Goal: Task Accomplishment & Management: Use online tool/utility

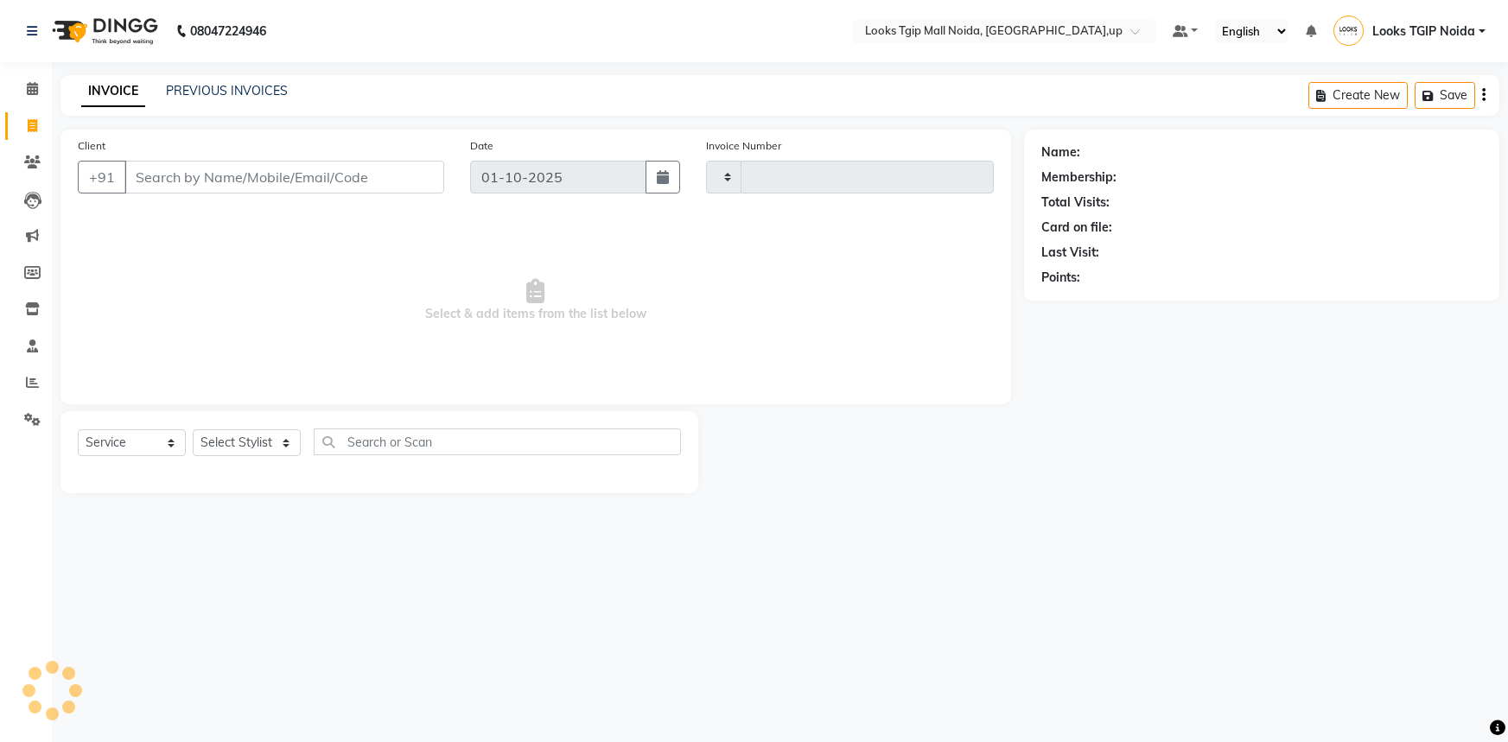
select select "service"
type input "4036"
select select "4358"
click at [194, 179] on input "Client" at bounding box center [284, 177] width 320 height 33
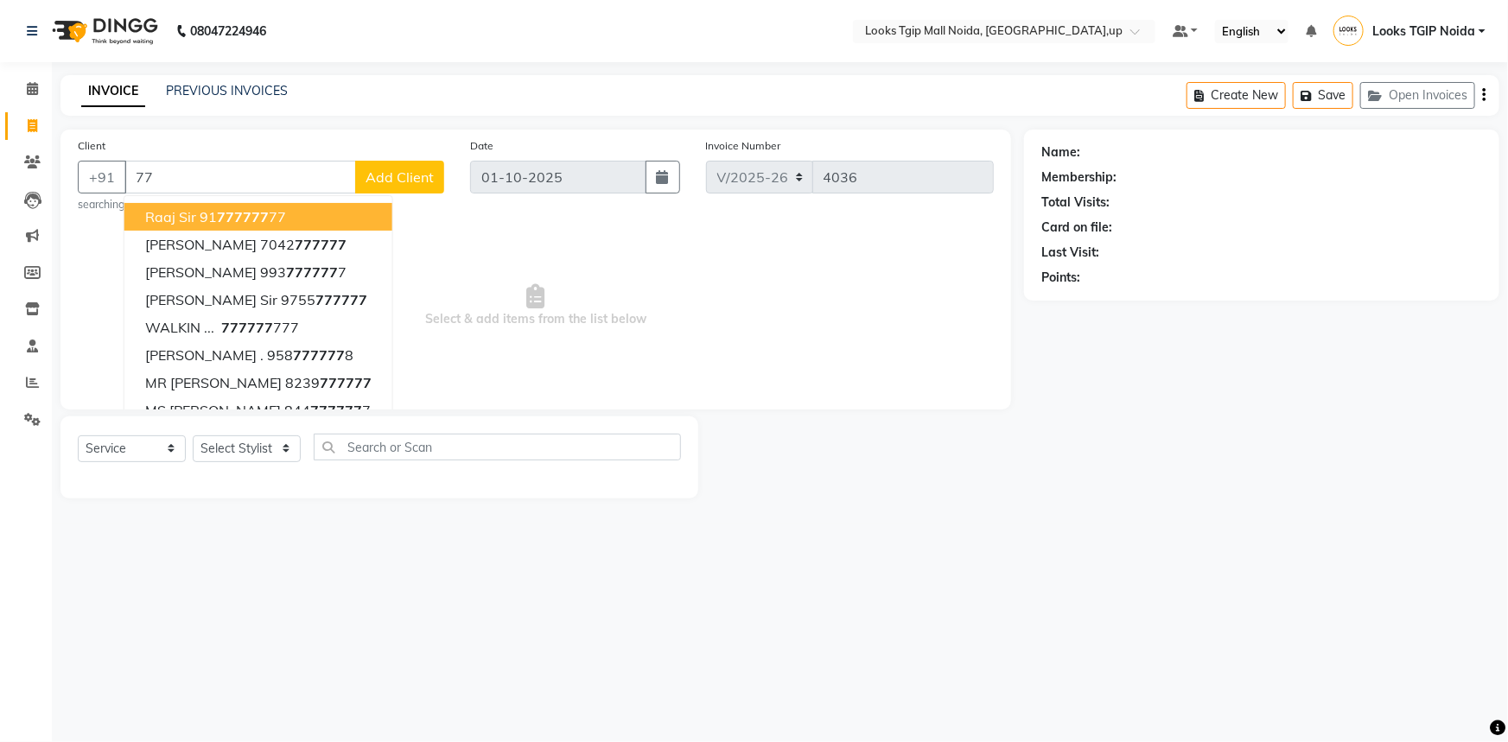
type input "7"
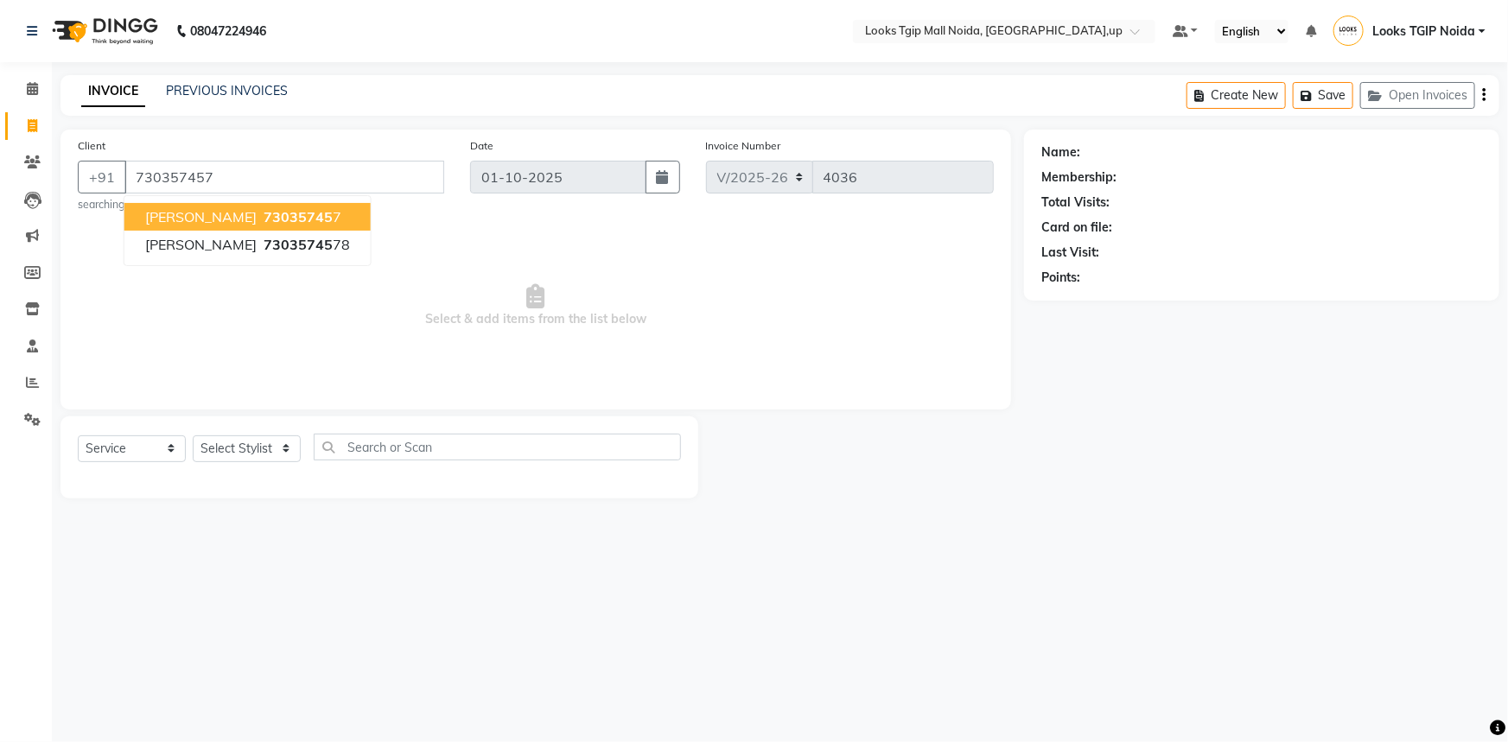
type input "730357457"
select select "1: Object"
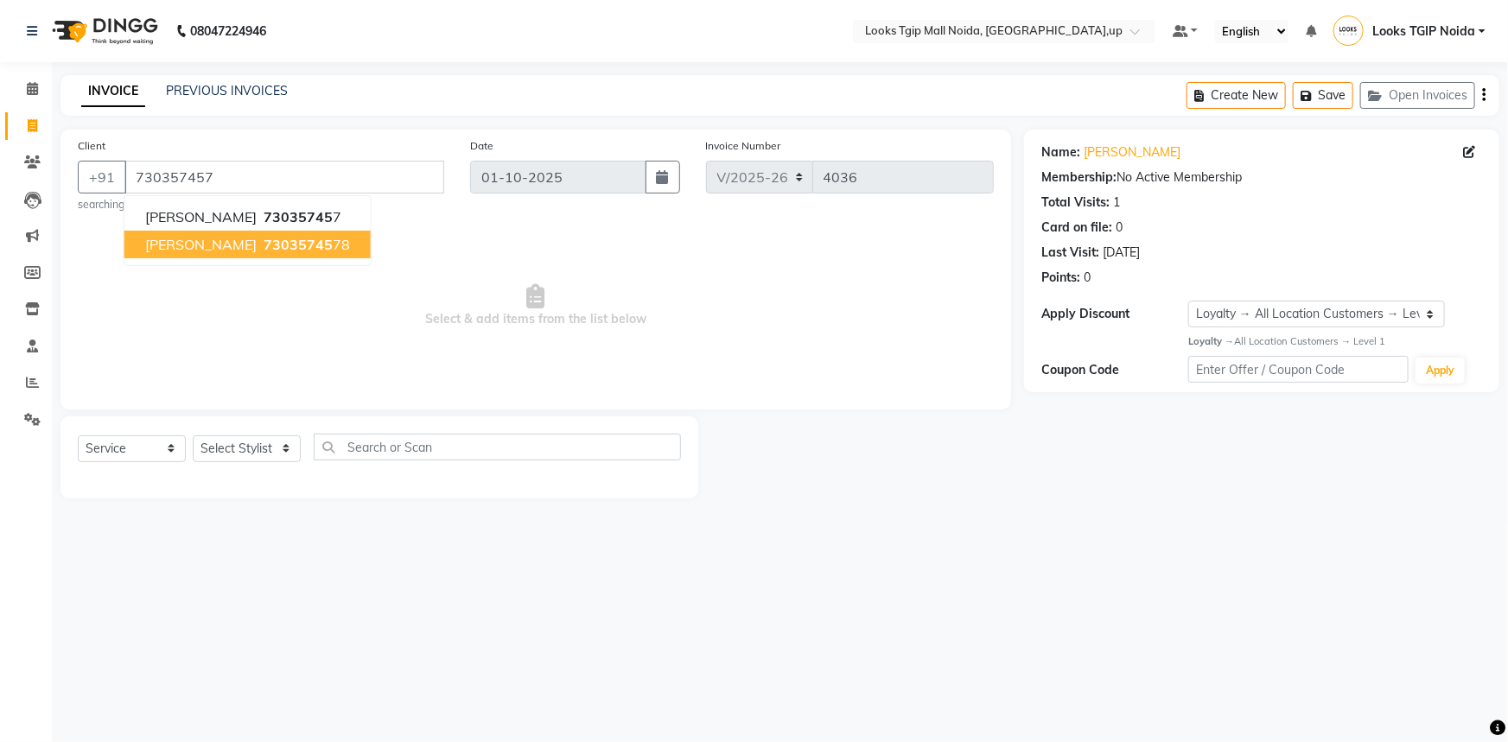
click at [257, 245] on span "[PERSON_NAME]" at bounding box center [200, 244] width 111 height 17
type input "7303574578"
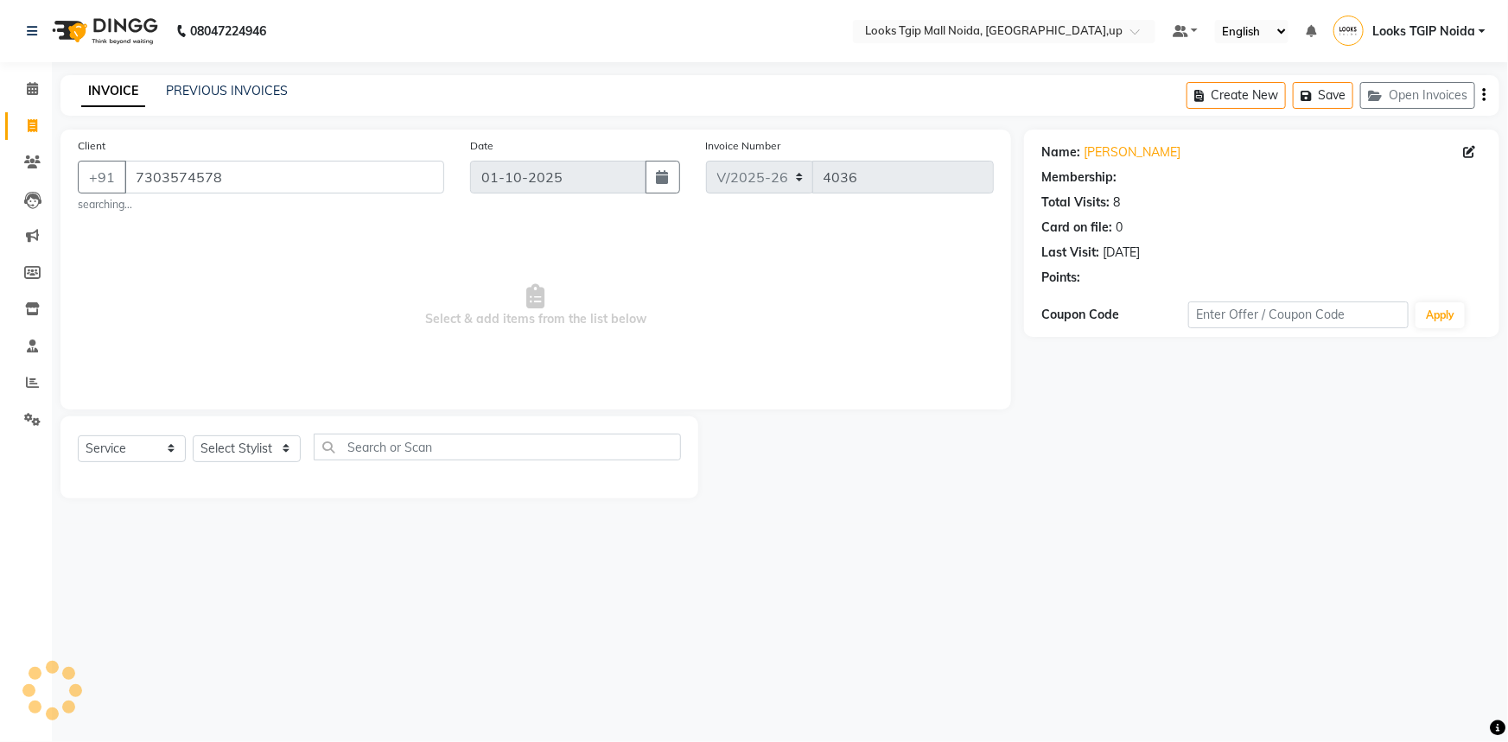
select select "1: Object"
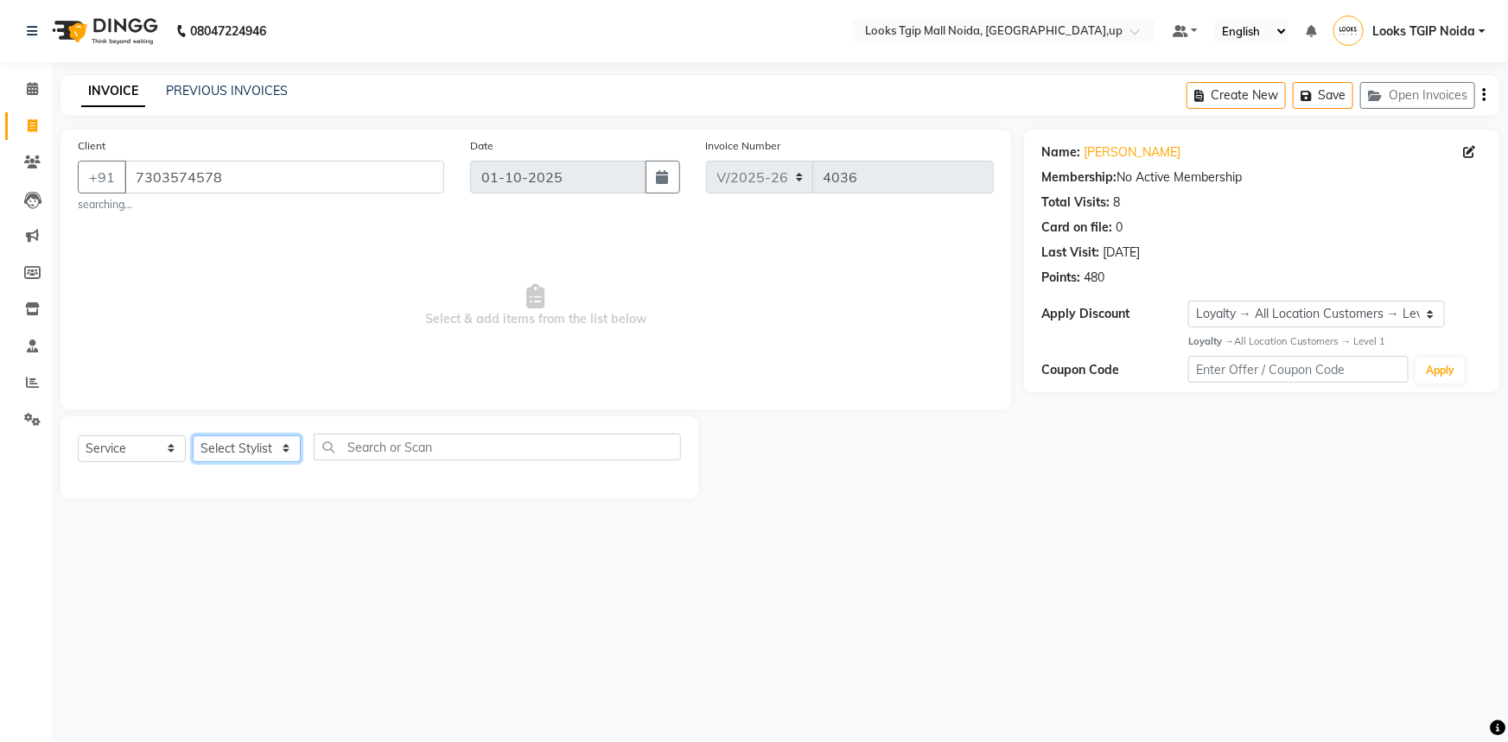
click at [247, 445] on select "Select Stylist [PERSON_NAME] Arun_pdct [PERSON_NAME] Counter Sales Farooq Gauta…" at bounding box center [247, 449] width 108 height 27
select select "31009"
click at [193, 436] on select "Select Stylist [PERSON_NAME] Arun_pdct [PERSON_NAME] Counter Sales Farooq Gauta…" at bounding box center [247, 449] width 108 height 27
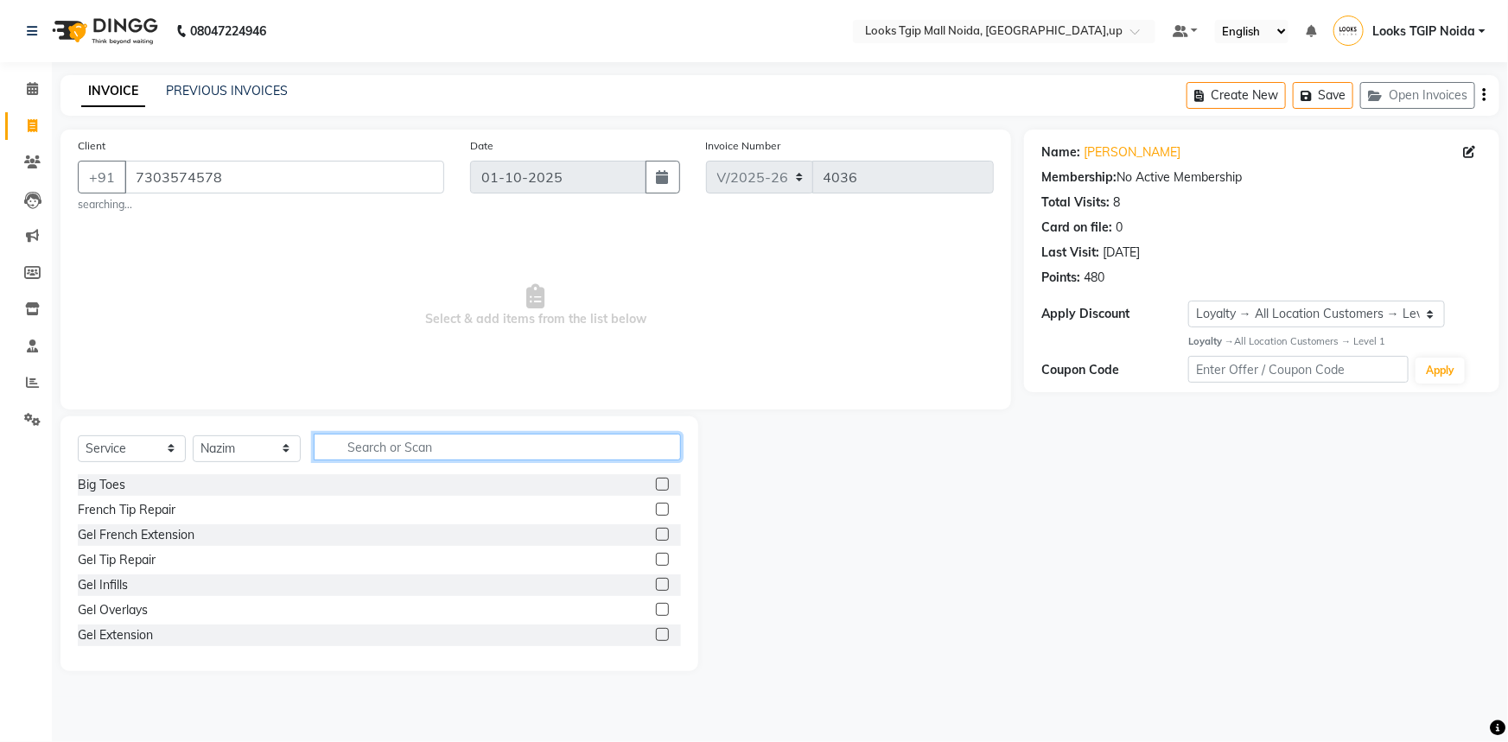
click at [386, 448] on input "text" at bounding box center [497, 447] width 367 height 27
type input "cut"
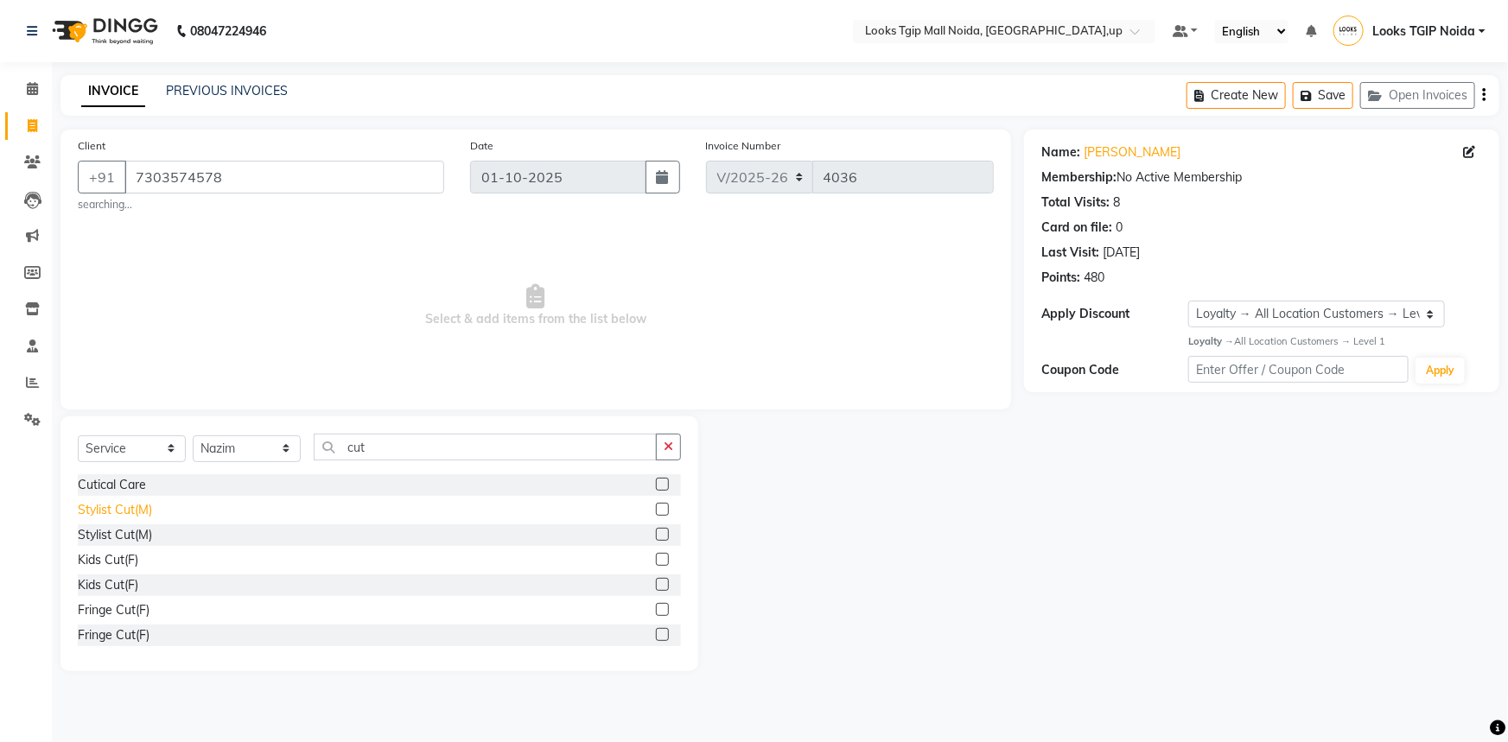
click at [124, 513] on div "Stylist Cut(M)" at bounding box center [115, 510] width 74 height 18
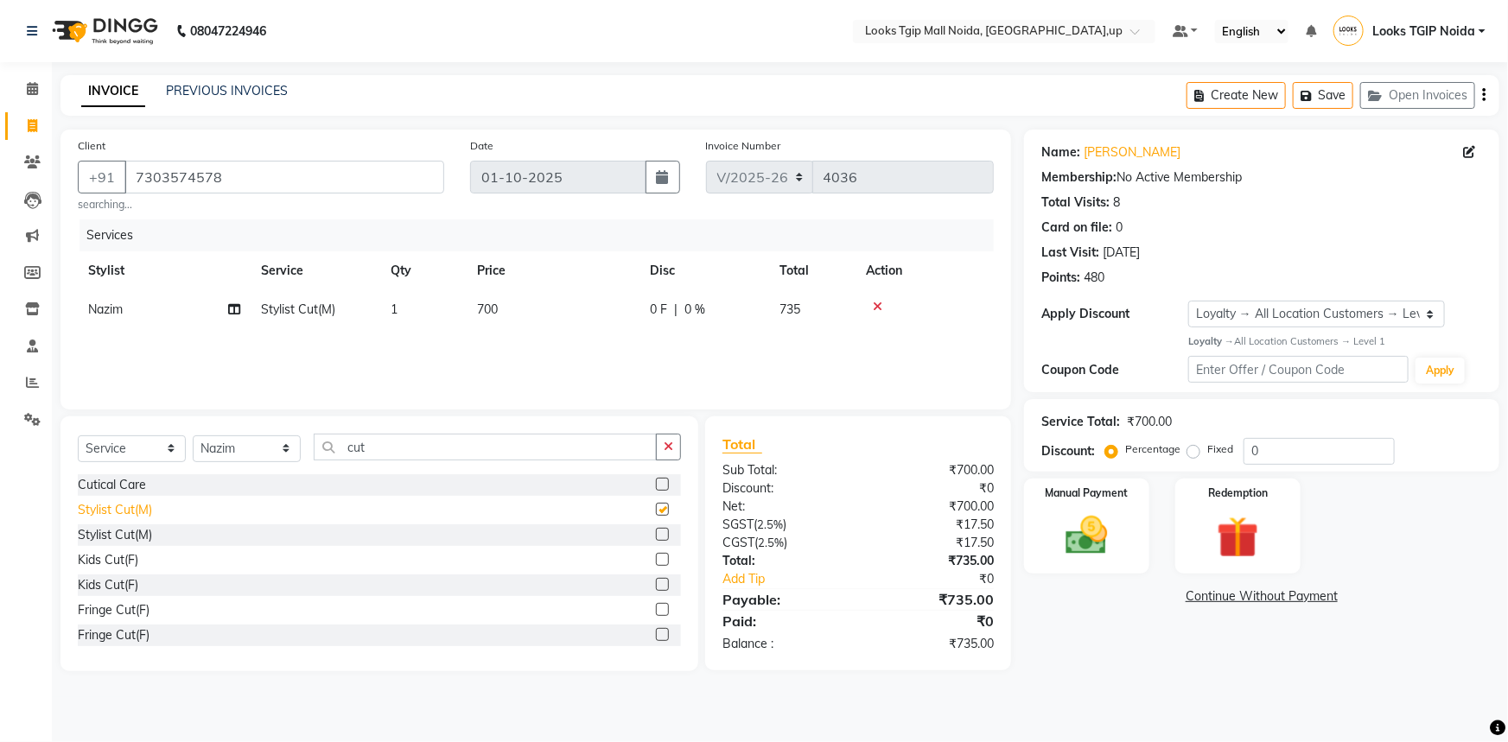
checkbox input "false"
drag, startPoint x: 389, startPoint y: 440, endPoint x: 313, endPoint y: 484, distance: 87.9
click at [313, 484] on div "Select Service Product Membership Package Voucher Prepaid Gift Card Select Styl…" at bounding box center [379, 544] width 638 height 255
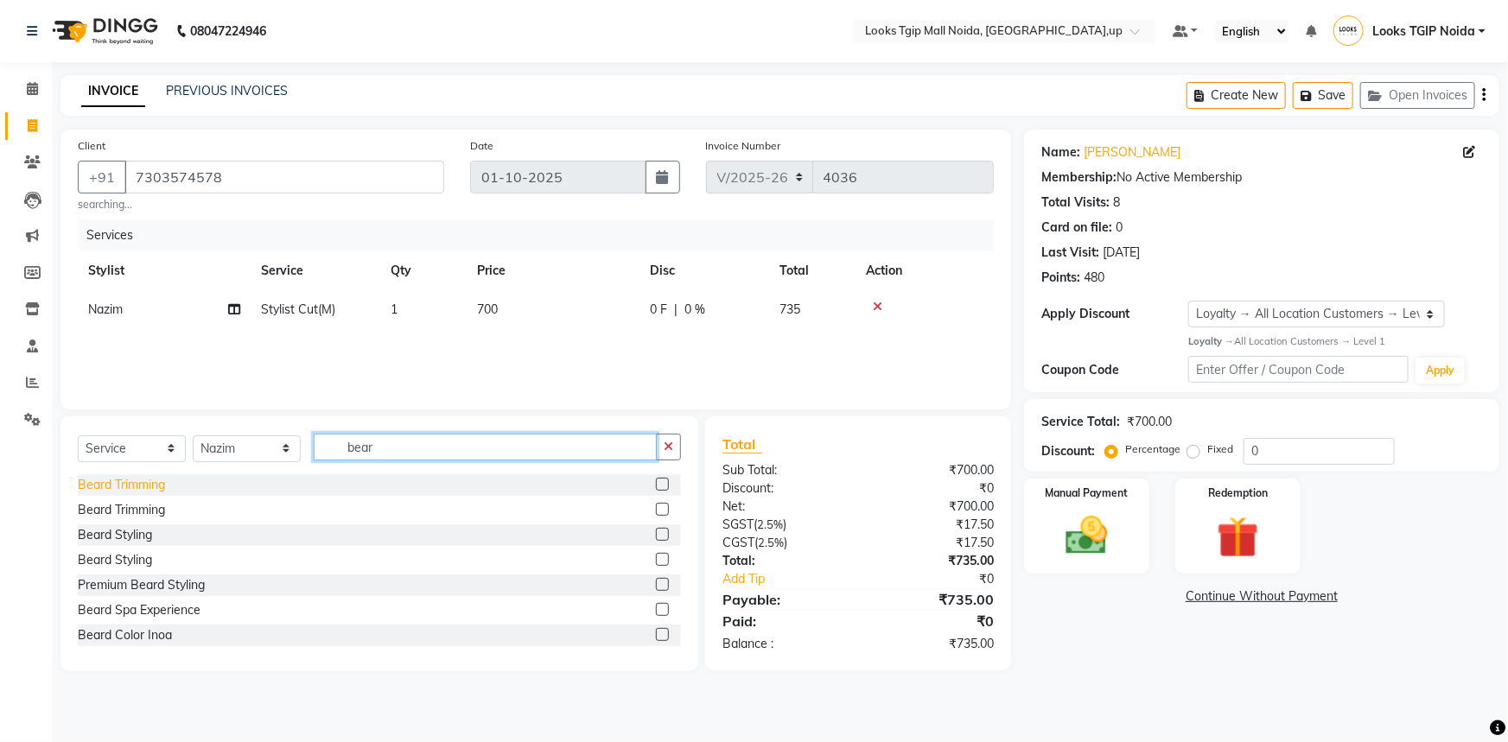
type input "bear"
click at [116, 479] on div "Beard Trimming" at bounding box center [121, 485] width 87 height 18
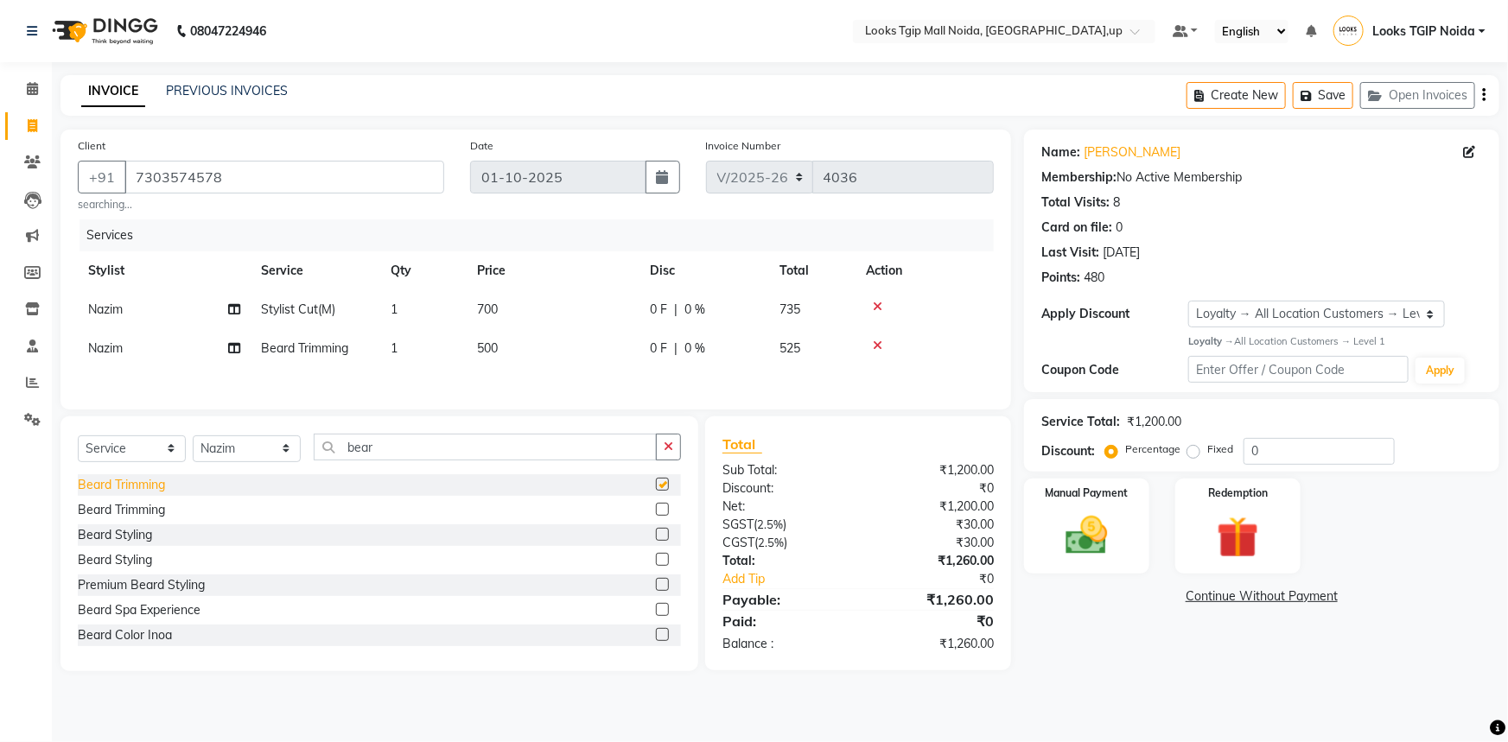
checkbox input "false"
click at [897, 442] on div "Total" at bounding box center [857, 444] width 271 height 21
click at [1121, 536] on img at bounding box center [1087, 536] width 71 height 50
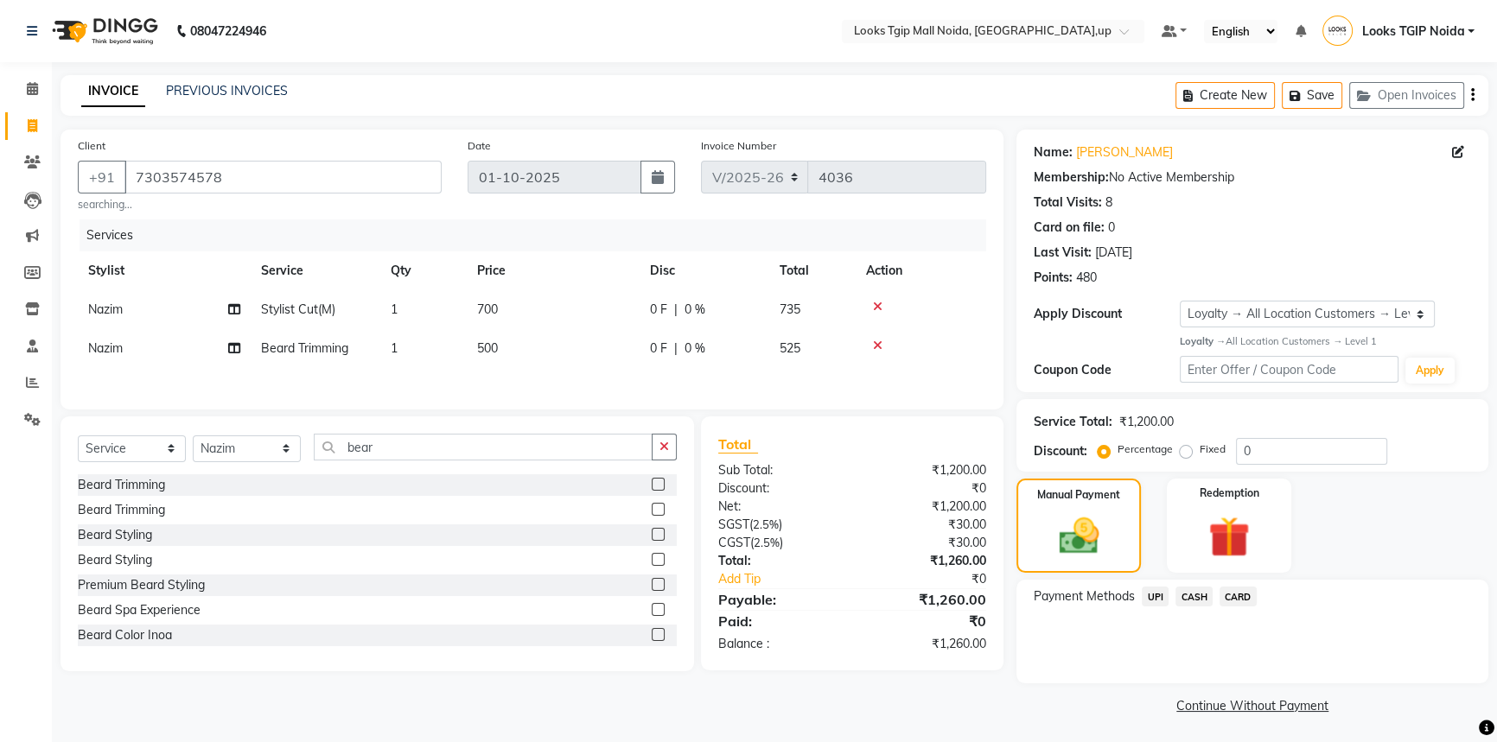
click at [1158, 592] on span "UPI" at bounding box center [1155, 597] width 27 height 20
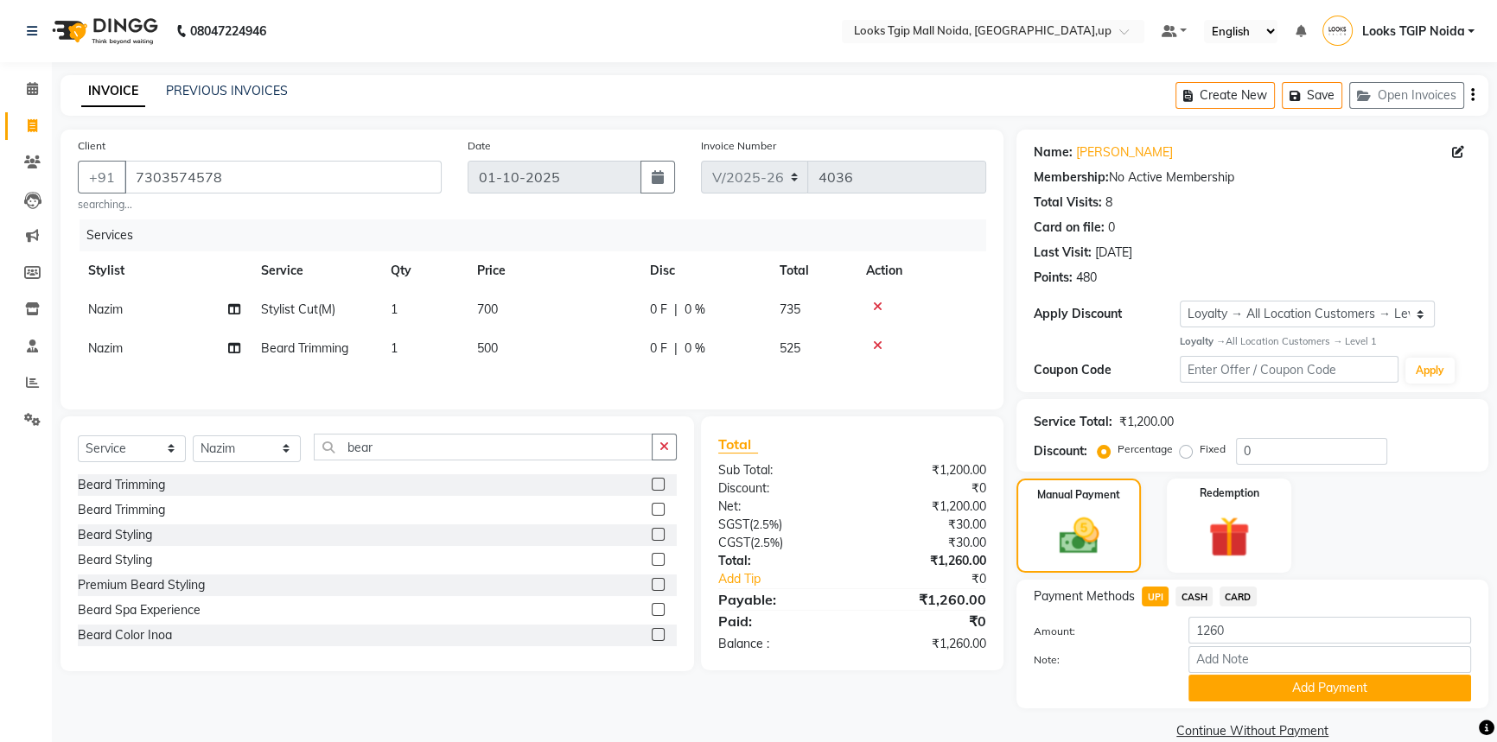
click at [1283, 687] on button "Add Payment" at bounding box center [1329, 688] width 283 height 27
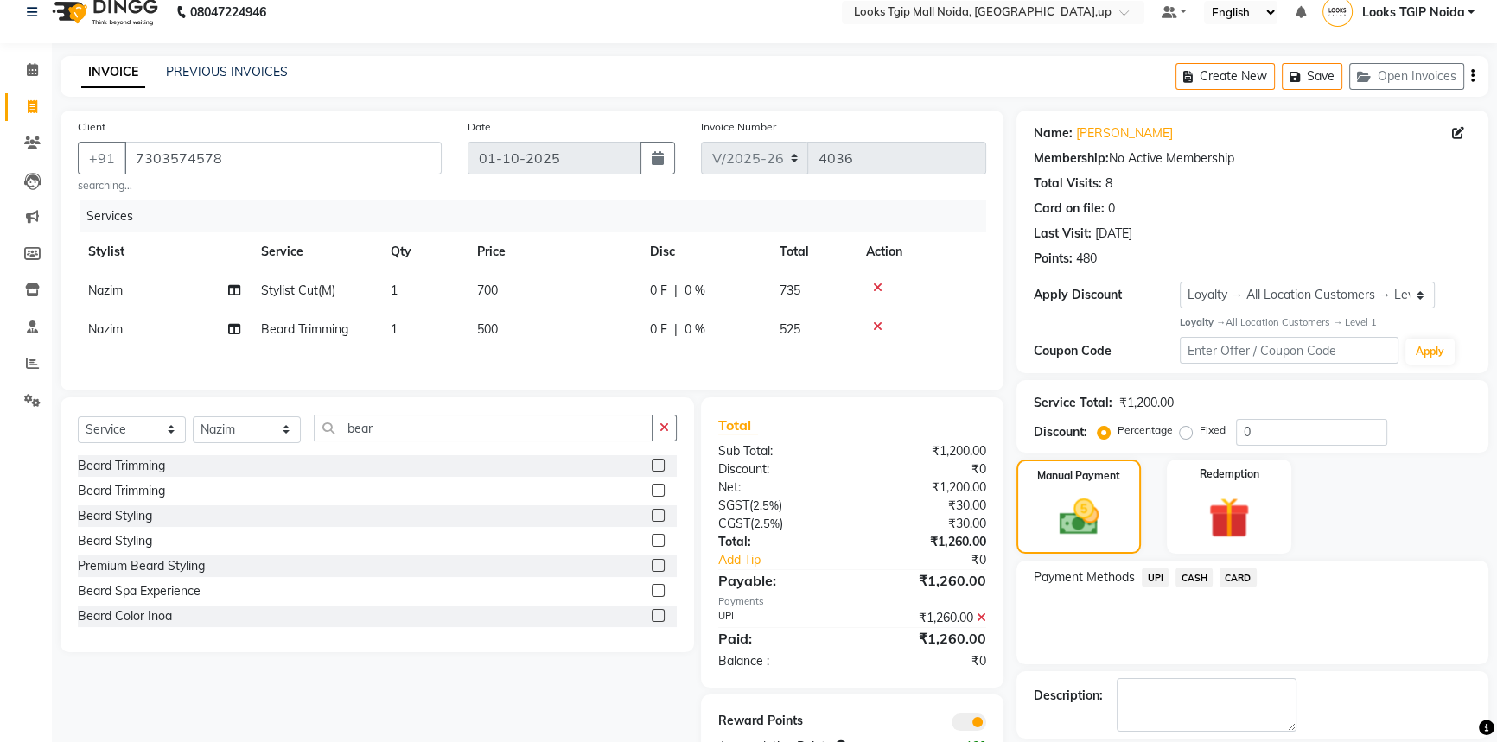
scroll to position [99, 0]
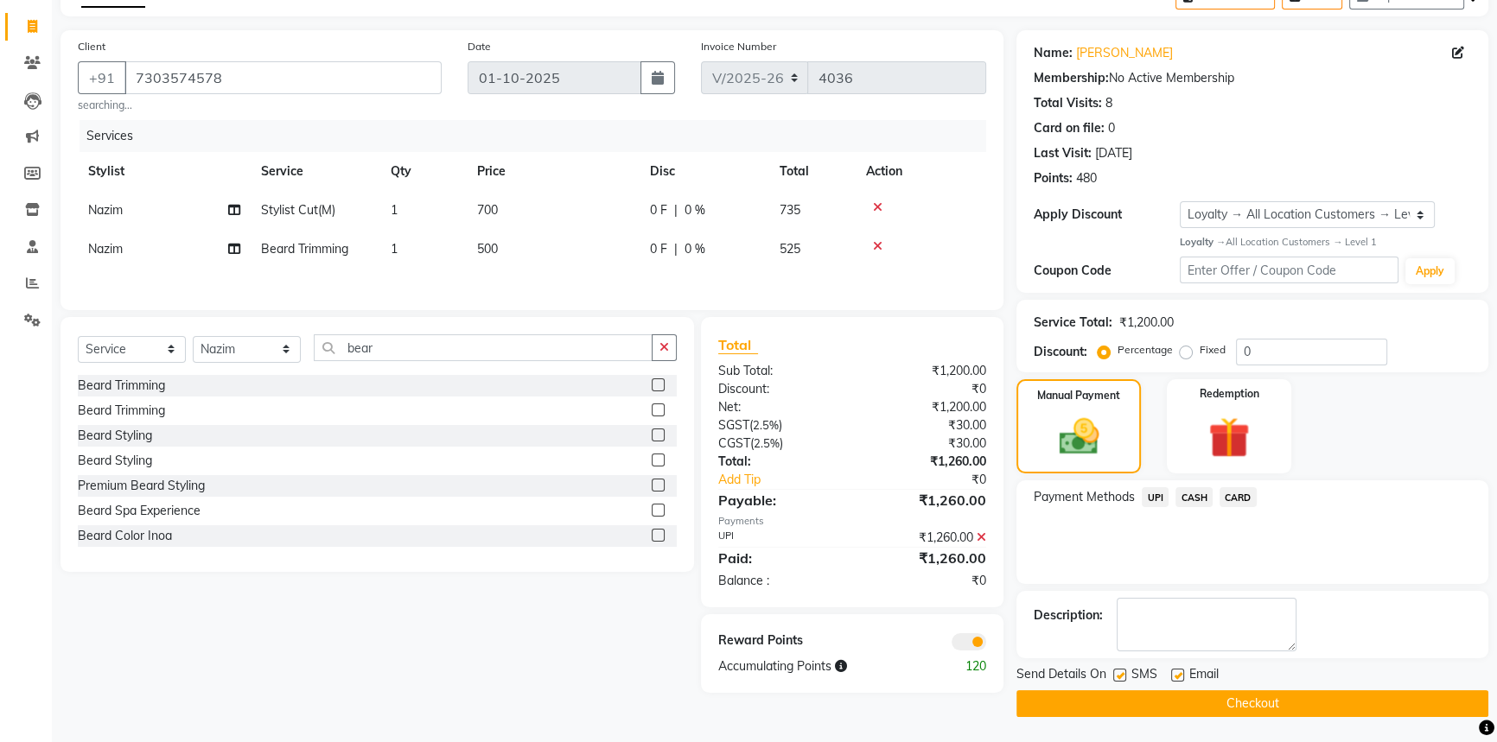
click at [1262, 710] on button "Checkout" at bounding box center [1252, 704] width 472 height 27
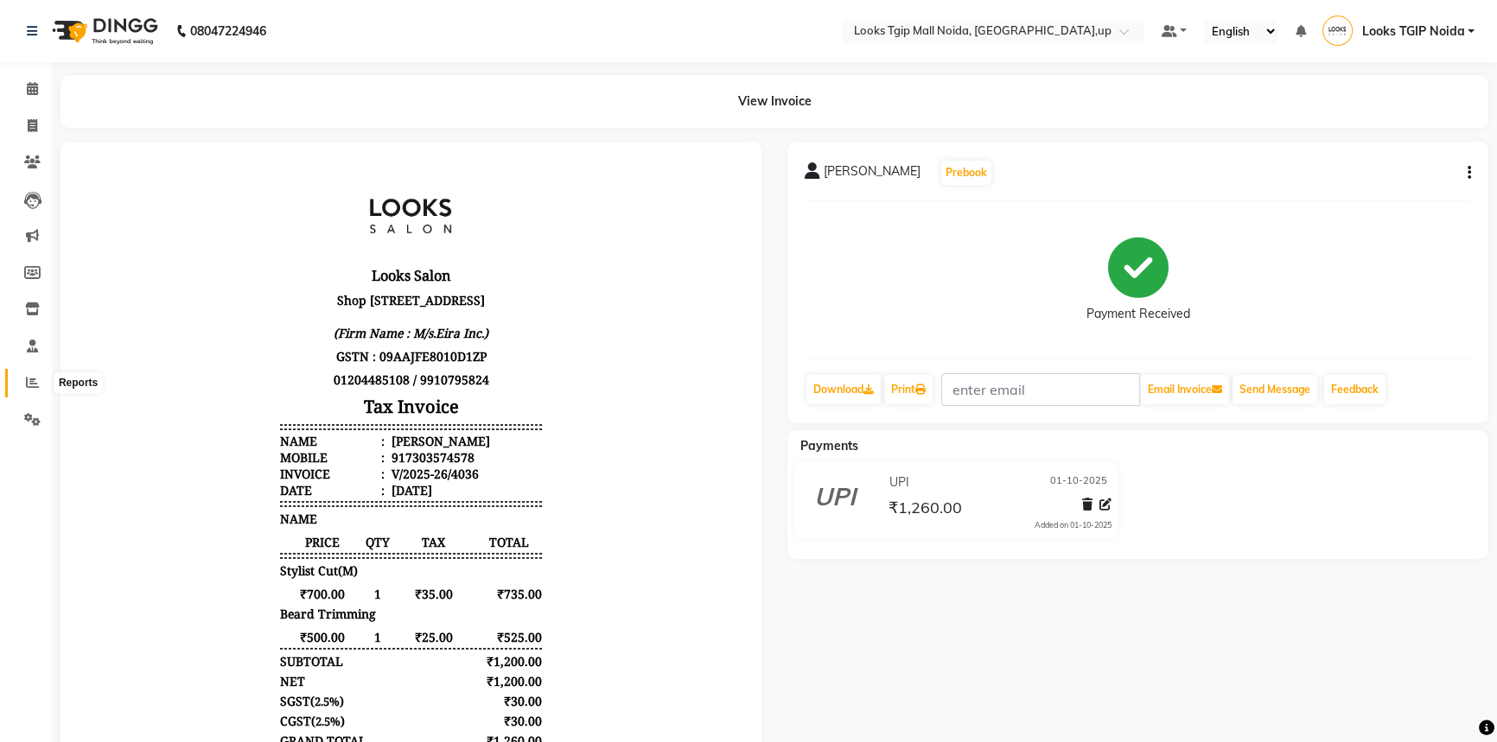
click at [27, 379] on icon at bounding box center [32, 382] width 13 height 13
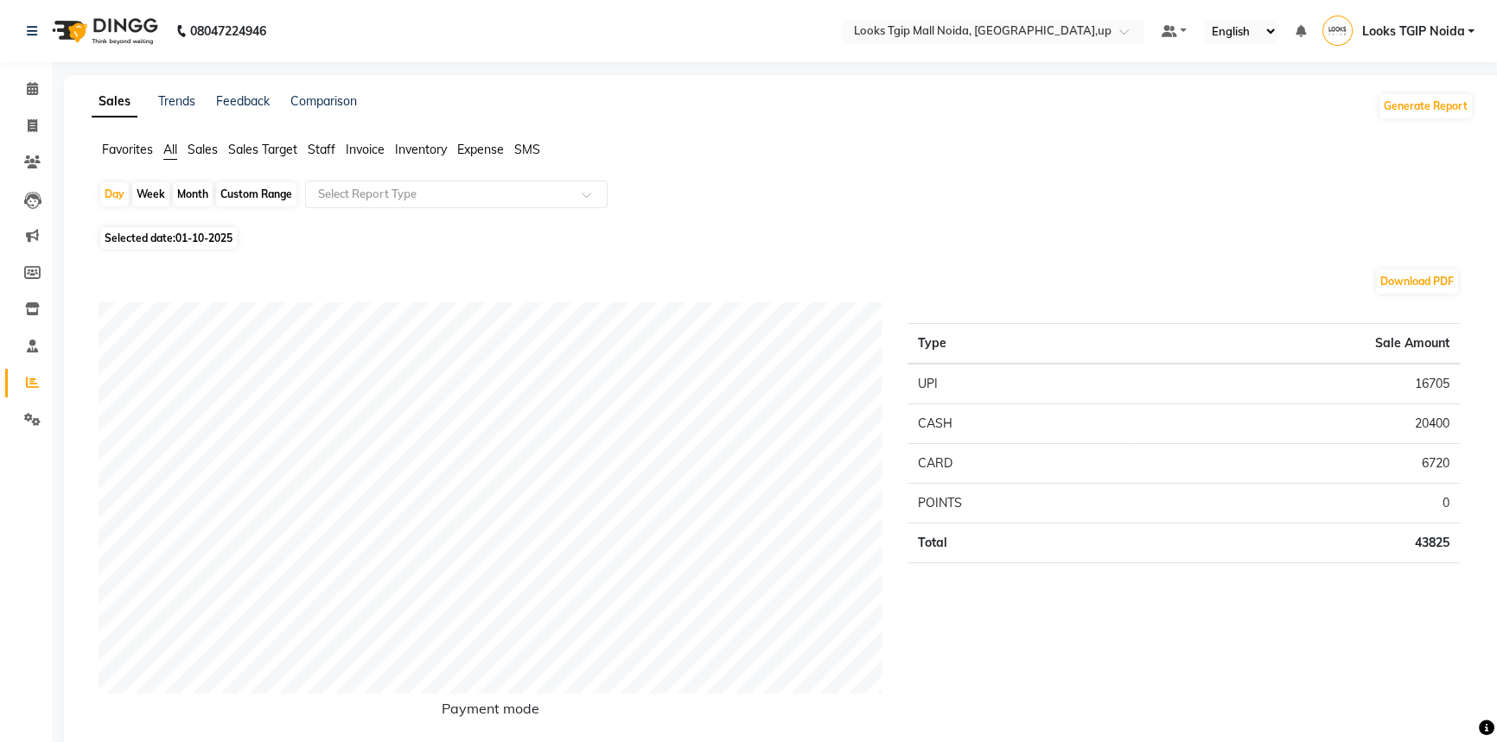
click at [327, 147] on span "Staff" at bounding box center [322, 150] width 28 height 16
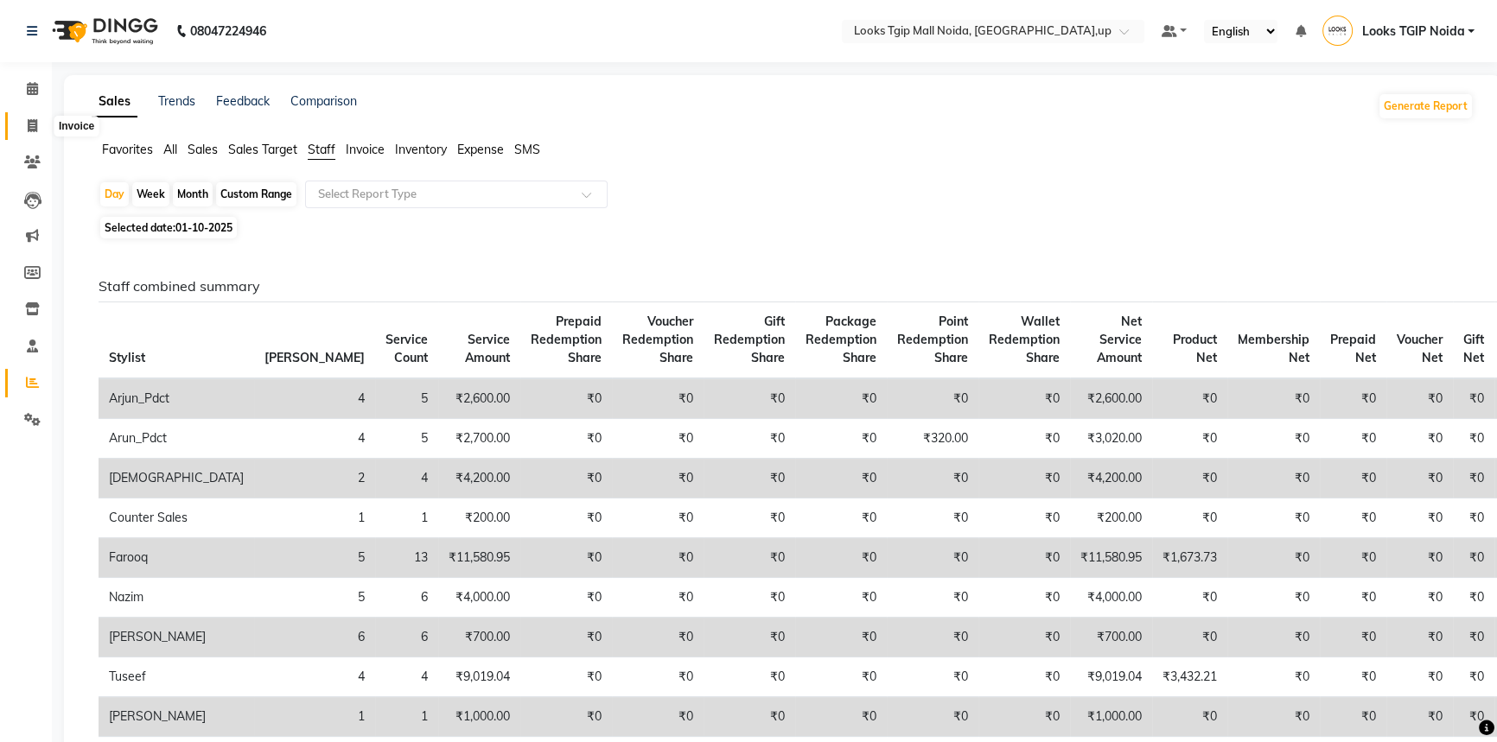
click at [28, 124] on icon at bounding box center [33, 125] width 10 height 13
select select "service"
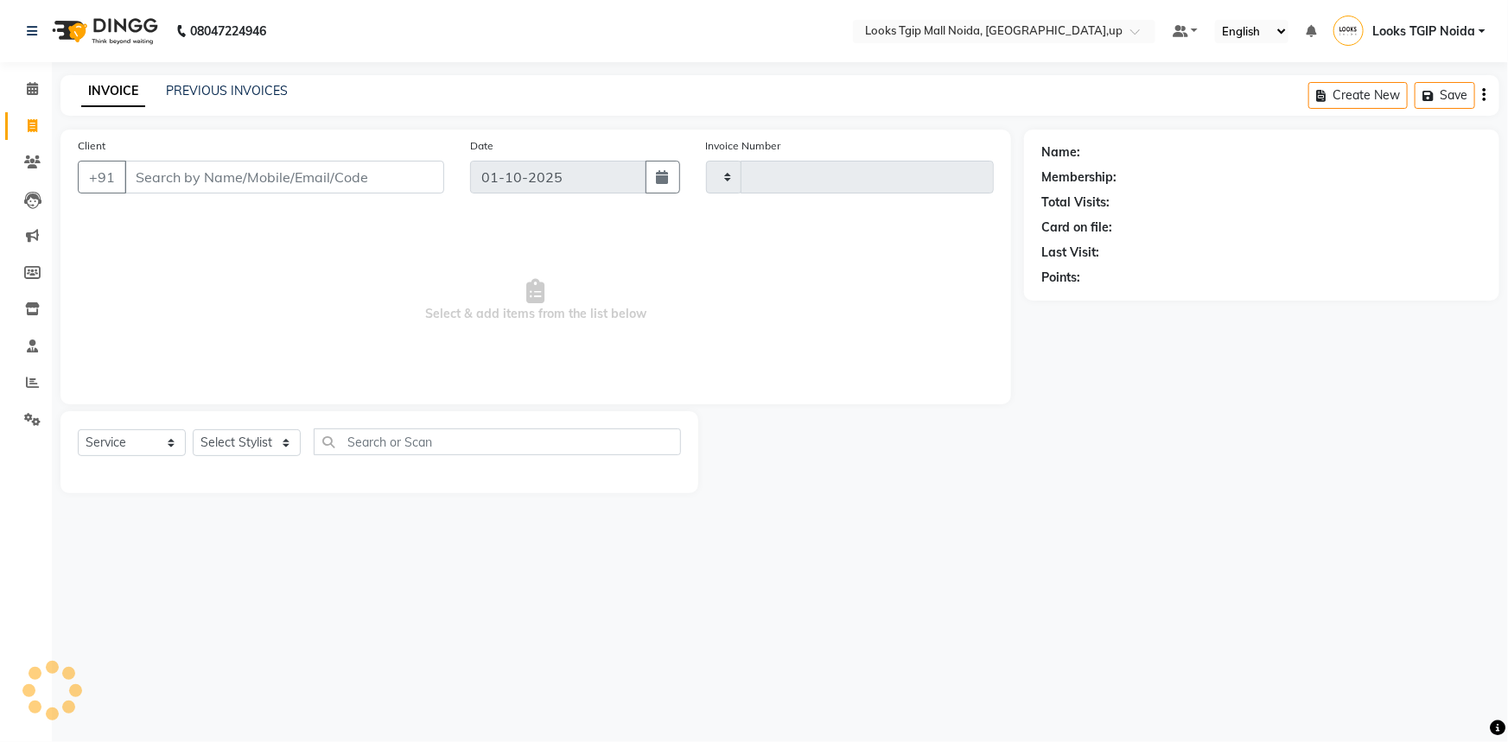
type input "4037"
select select "4358"
click at [35, 379] on icon at bounding box center [32, 382] width 13 height 13
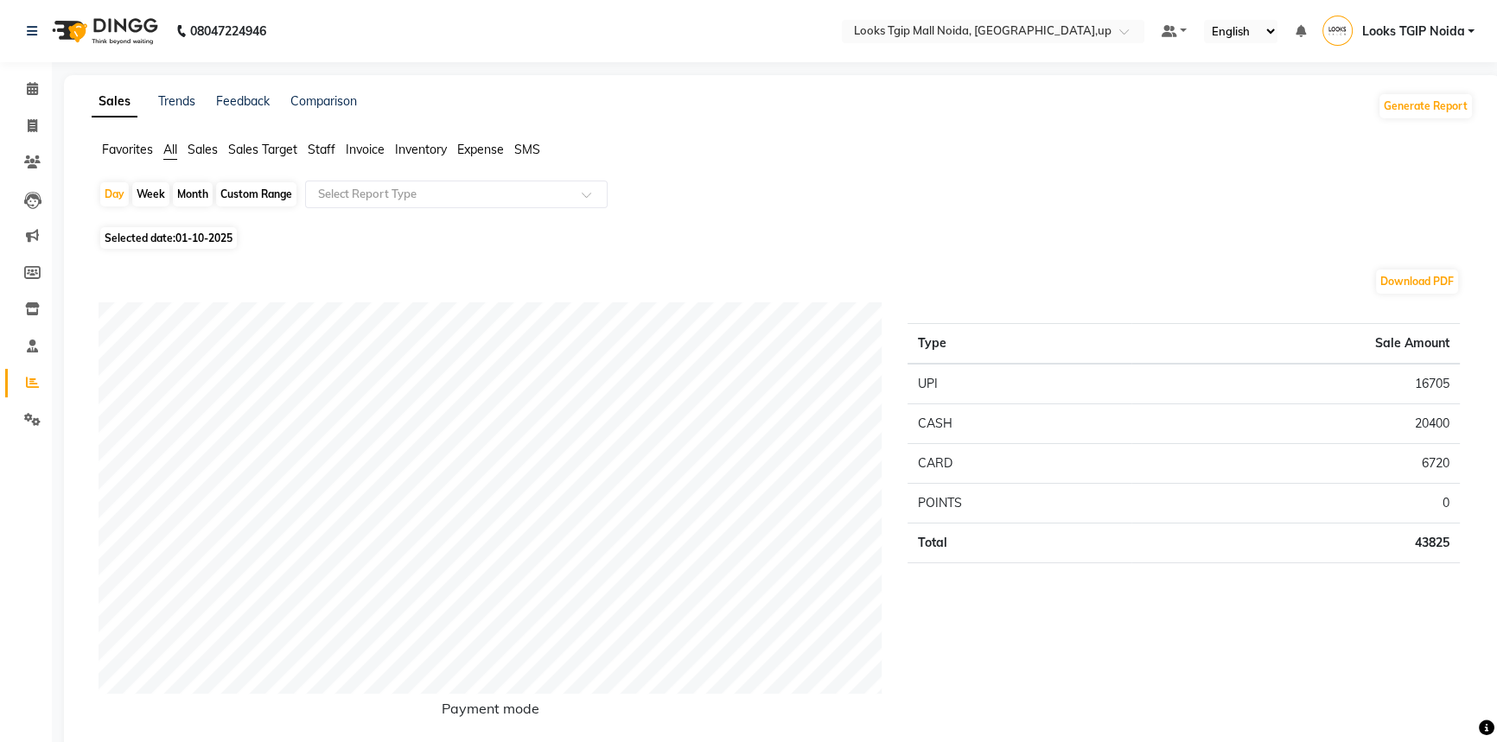
click at [333, 151] on span "Staff" at bounding box center [322, 150] width 28 height 16
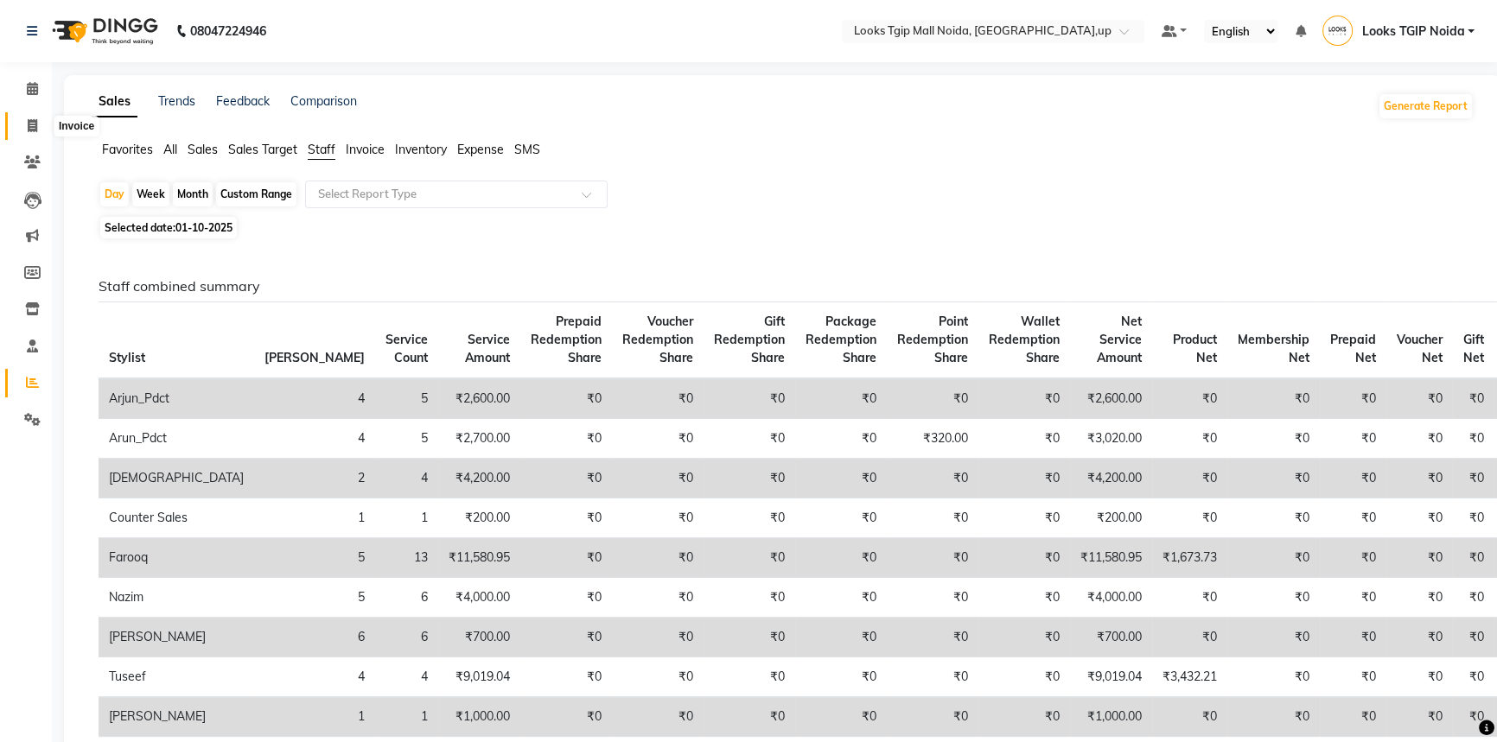
click at [36, 125] on icon at bounding box center [33, 125] width 10 height 13
select select "service"
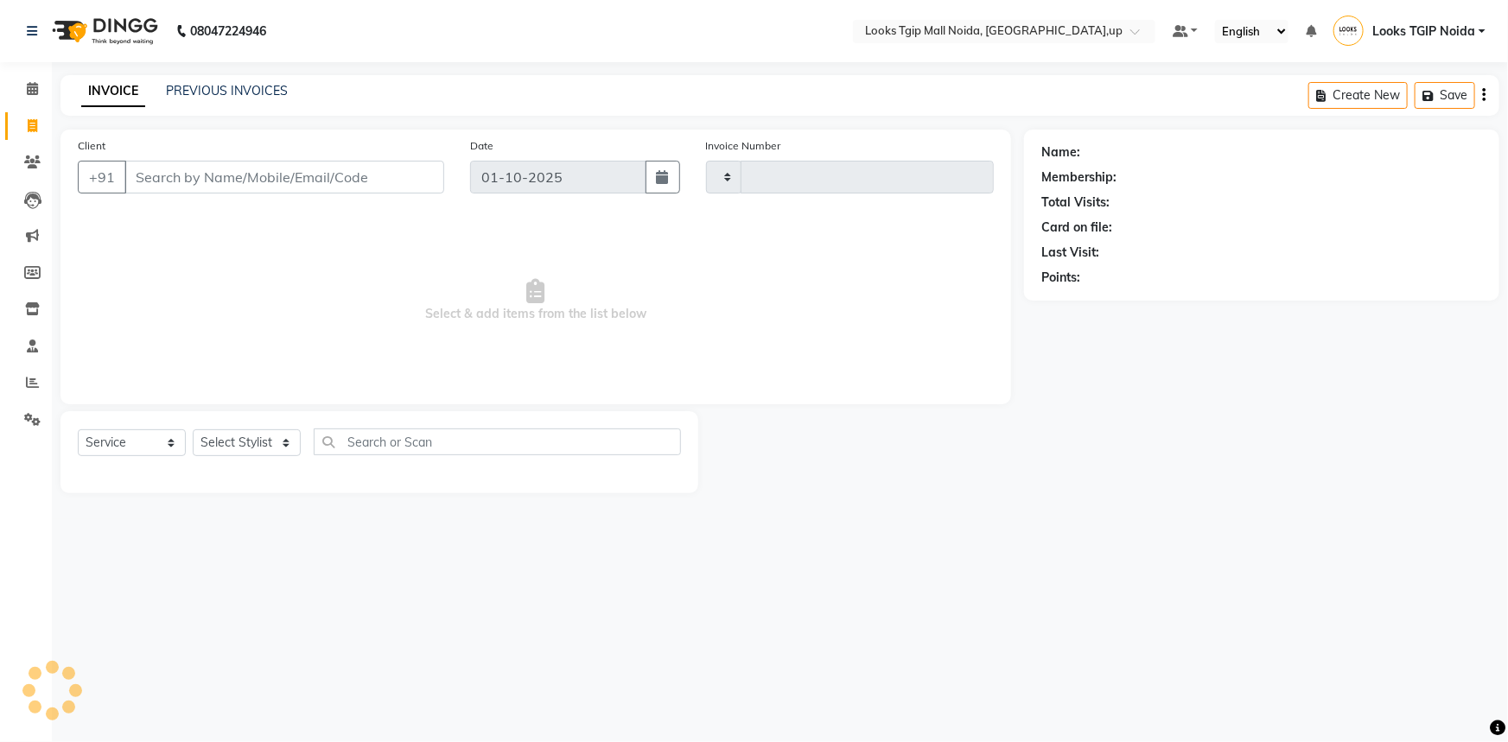
type input "4037"
select select "4358"
